Goal: Information Seeking & Learning: Check status

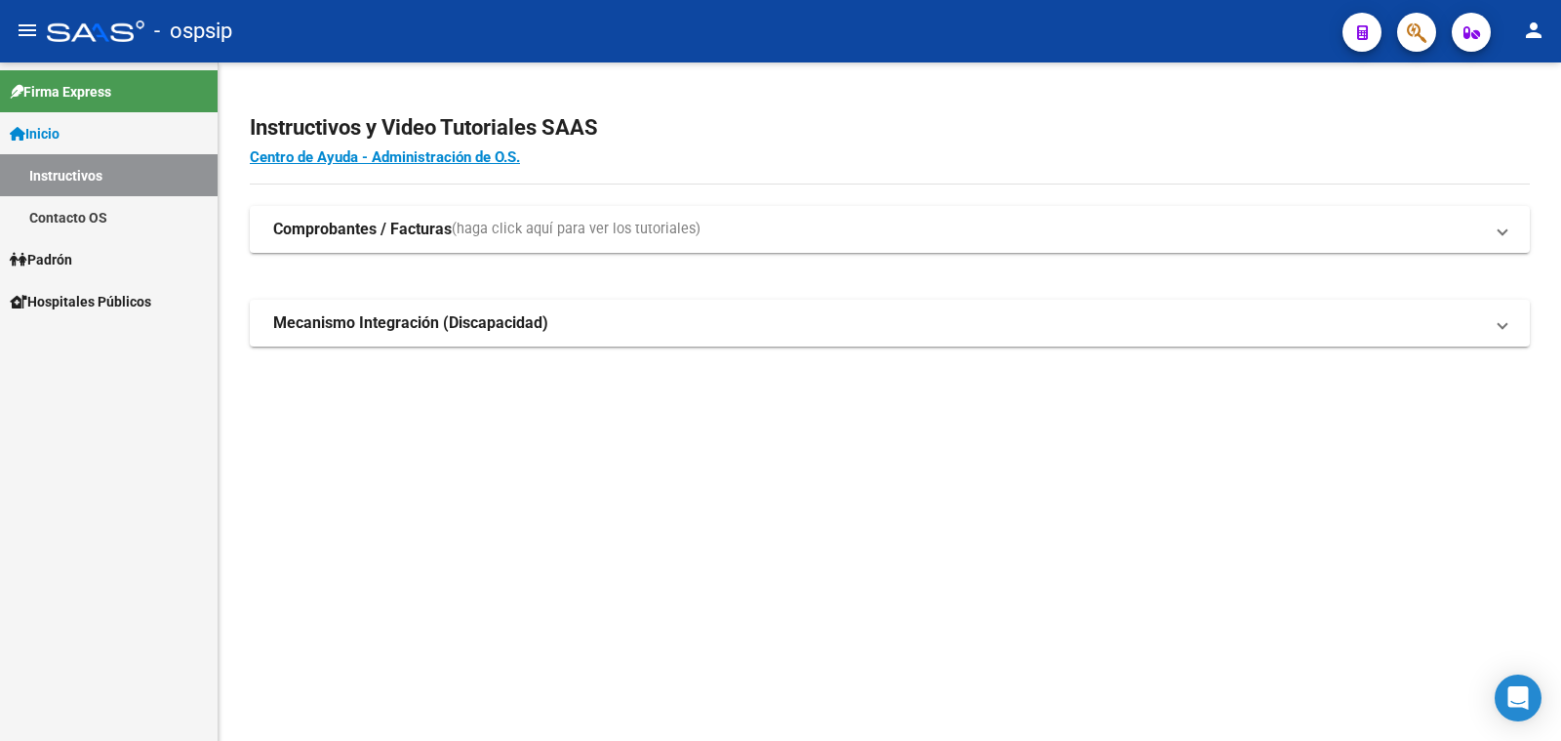
click at [49, 256] on span "Padrón" at bounding box center [41, 259] width 62 height 21
click at [83, 338] on link "Análisis Afiliado" at bounding box center [109, 343] width 218 height 42
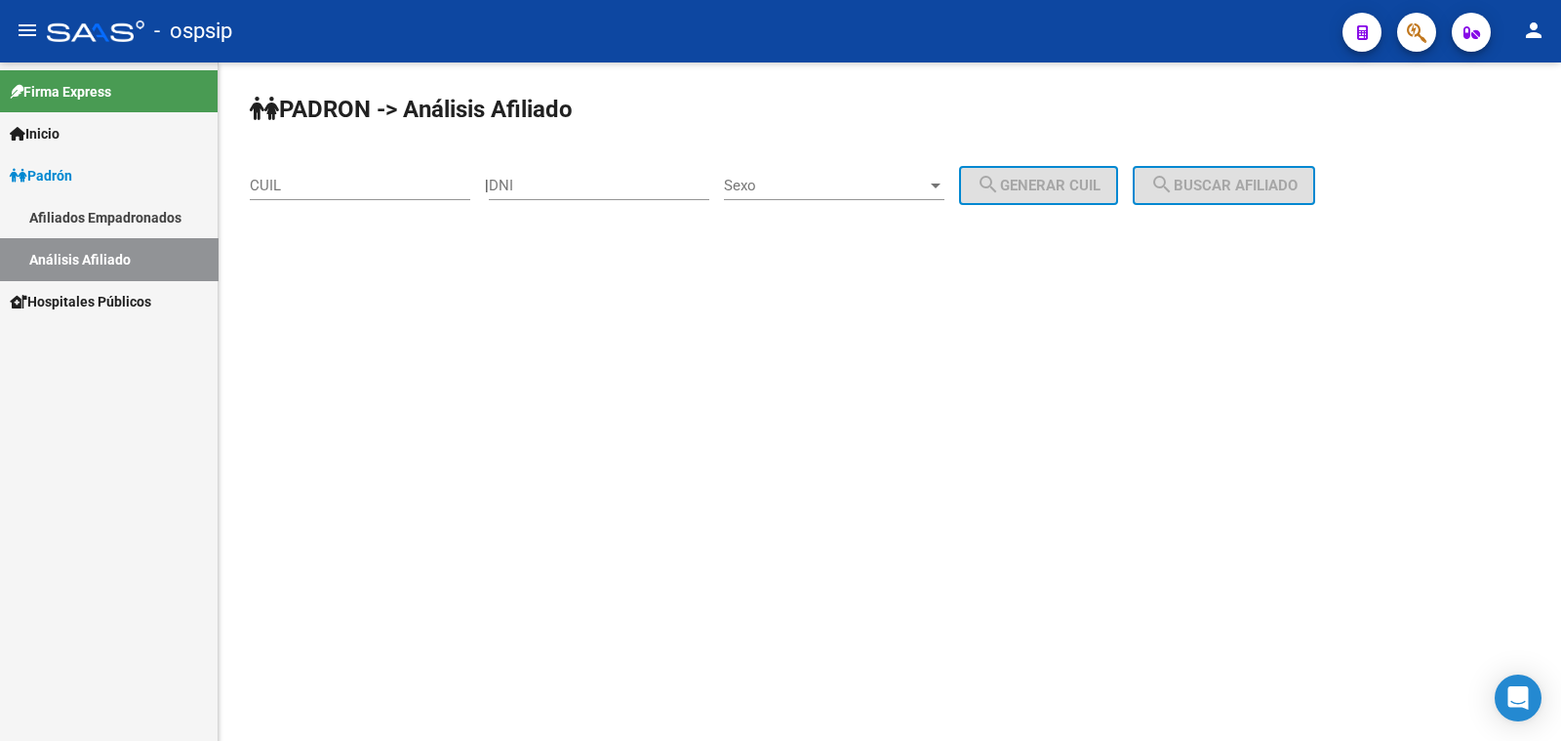
click at [546, 175] on div "DNI" at bounding box center [599, 179] width 221 height 42
type input "46425938"
click at [842, 178] on span "Sexo" at bounding box center [825, 186] width 203 height 18
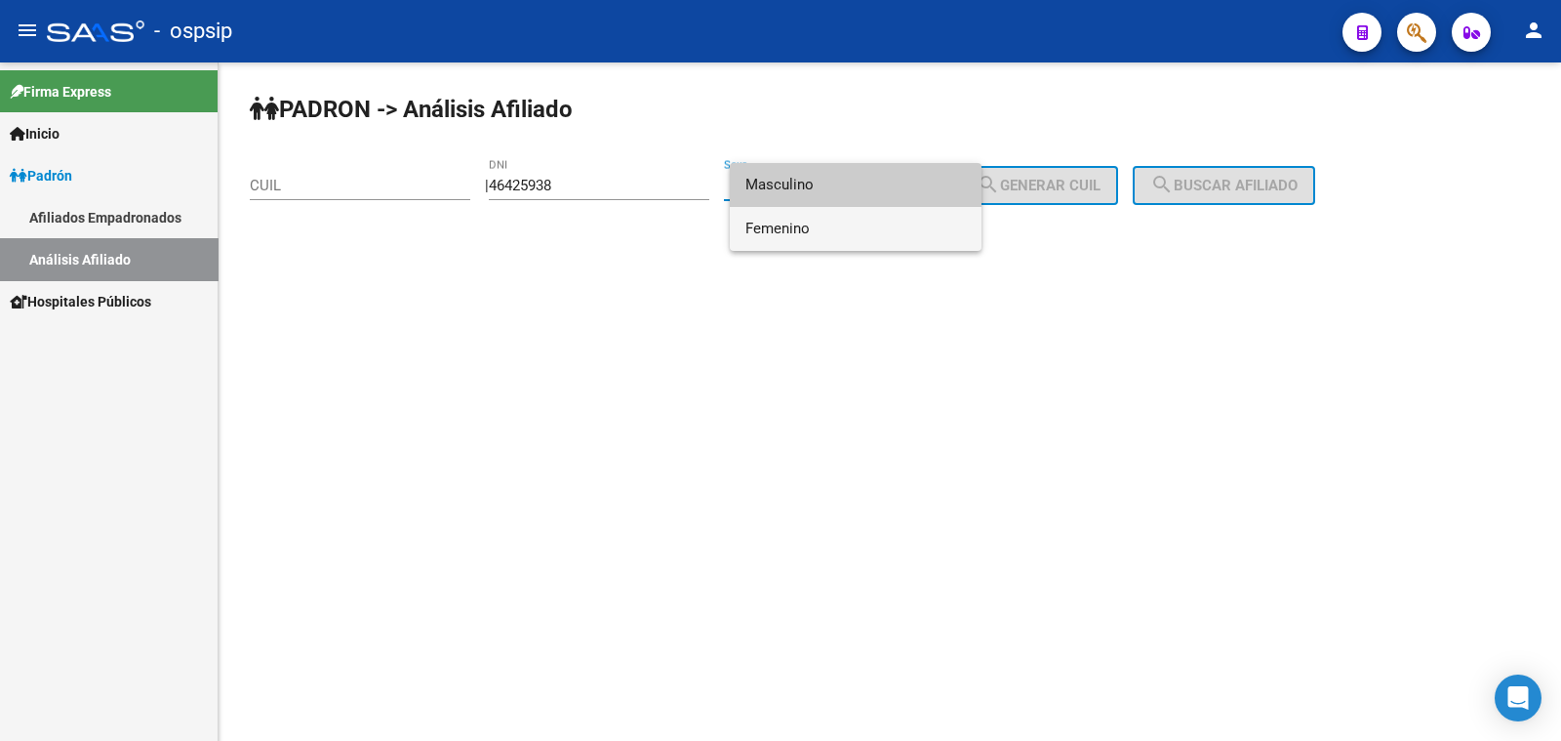
click at [850, 216] on span "Femenino" at bounding box center [856, 229] width 221 height 44
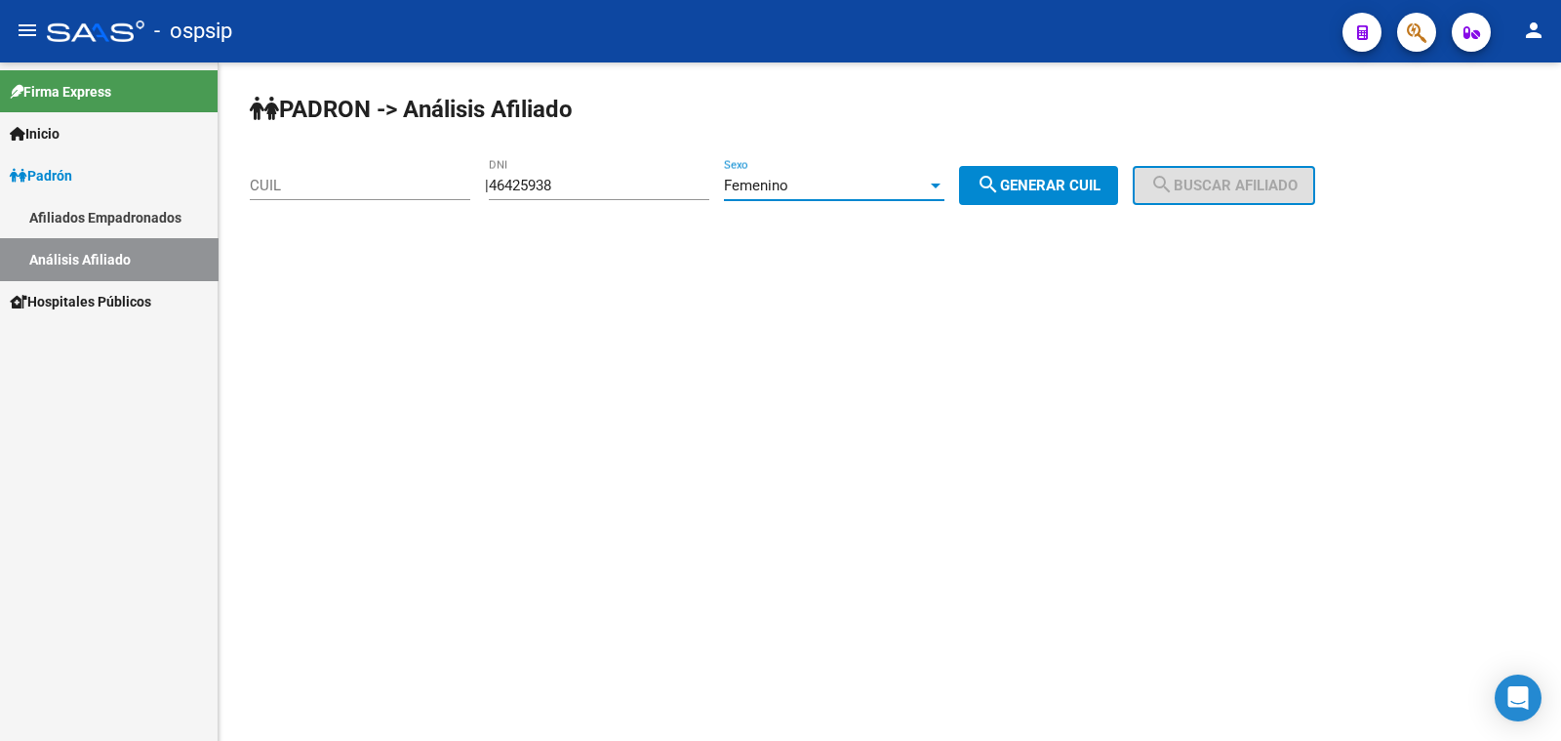
click at [1074, 187] on span "search Generar CUIL" at bounding box center [1039, 186] width 124 height 18
type input "23-46425938-4"
click at [1222, 185] on span "search Buscar afiliado" at bounding box center [1223, 186] width 147 height 18
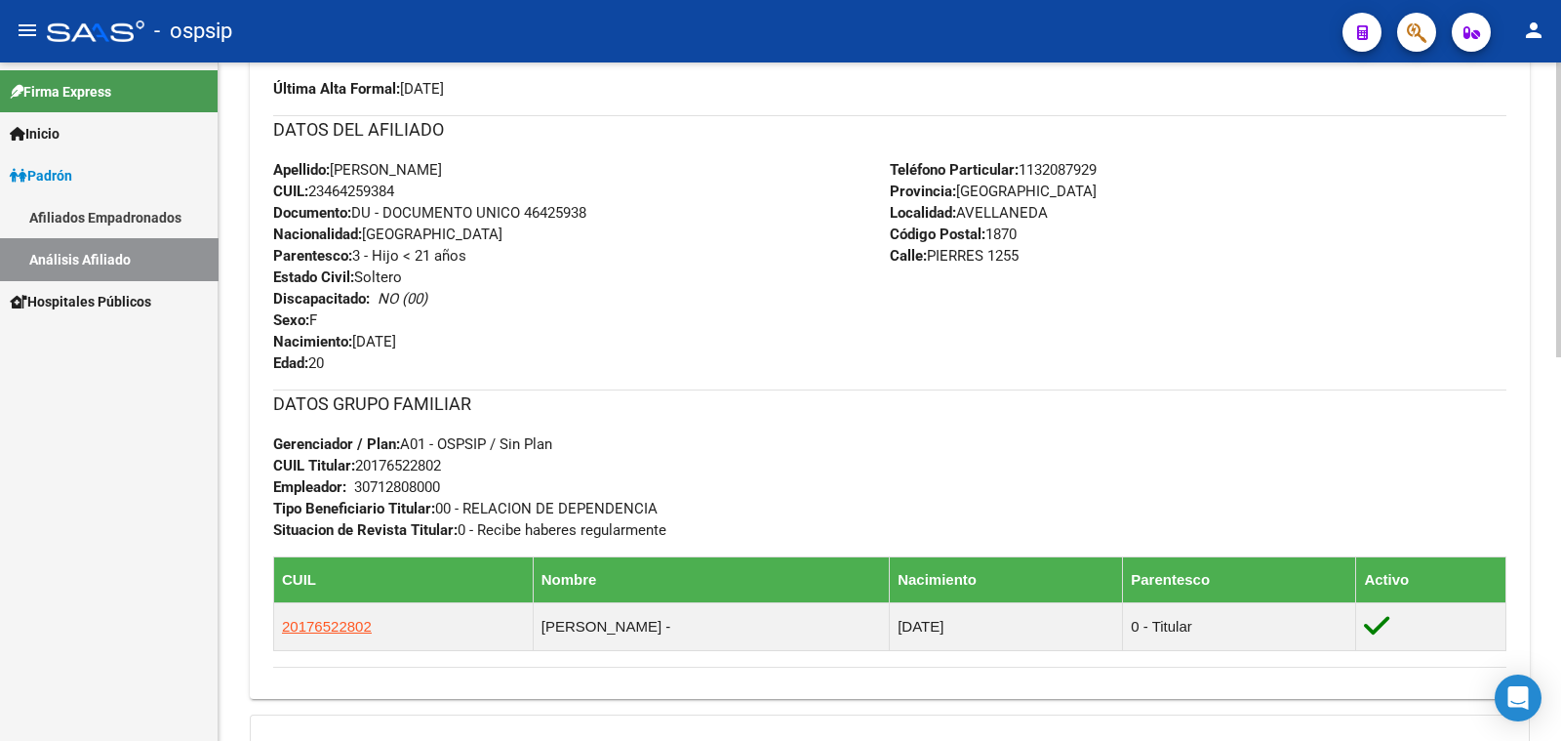
scroll to position [487, 0]
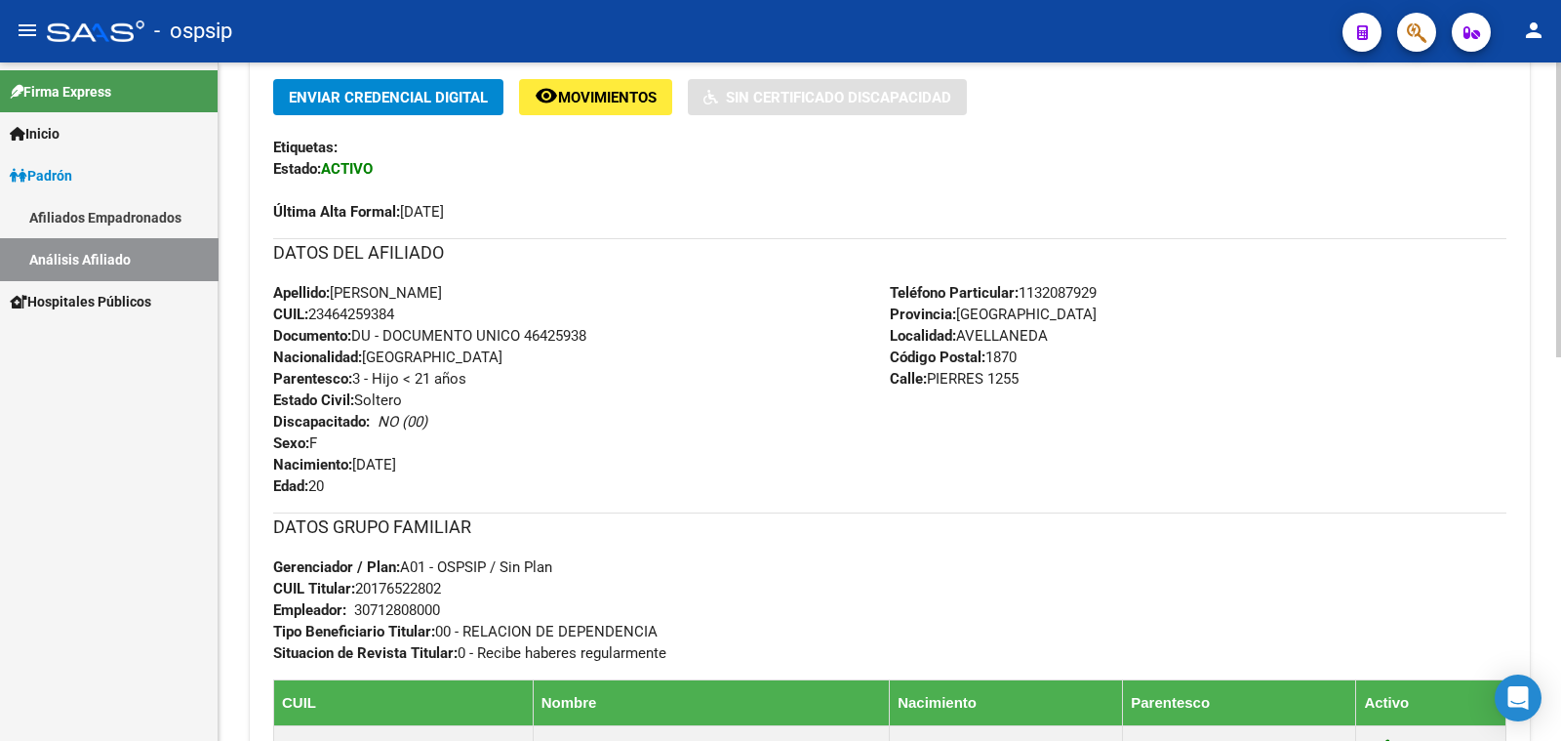
drag, startPoint x: 525, startPoint y: 329, endPoint x: 598, endPoint y: 327, distance: 73.2
click at [598, 327] on div "Apellido: [PERSON_NAME]: 23464259384 Documento: DU - DOCUMENTO UNICO 46425938 N…" at bounding box center [581, 389] width 617 height 215
copy span "46425938"
